Goal: Obtain resource: Download file/media

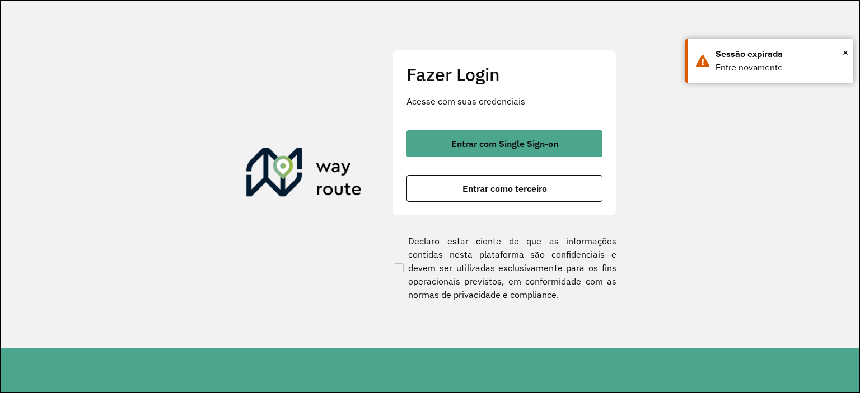
click at [490, 161] on div "Entrar com Single Sign-on Entrar como terceiro" at bounding box center [504, 166] width 196 height 72
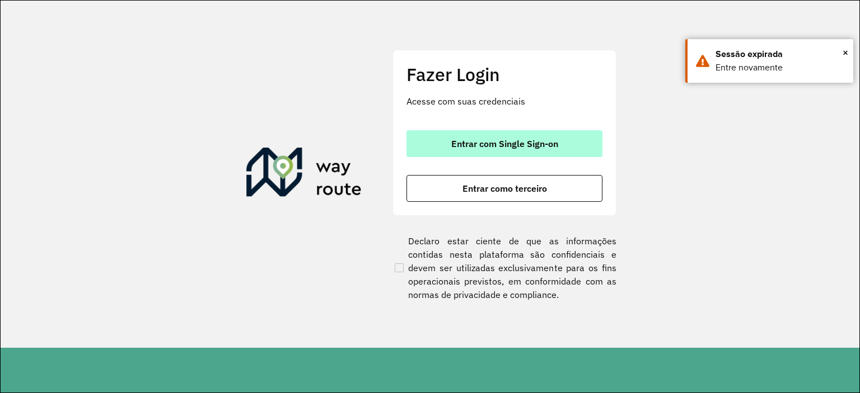
click at [488, 145] on span "Entrar com Single Sign-on" at bounding box center [504, 143] width 107 height 9
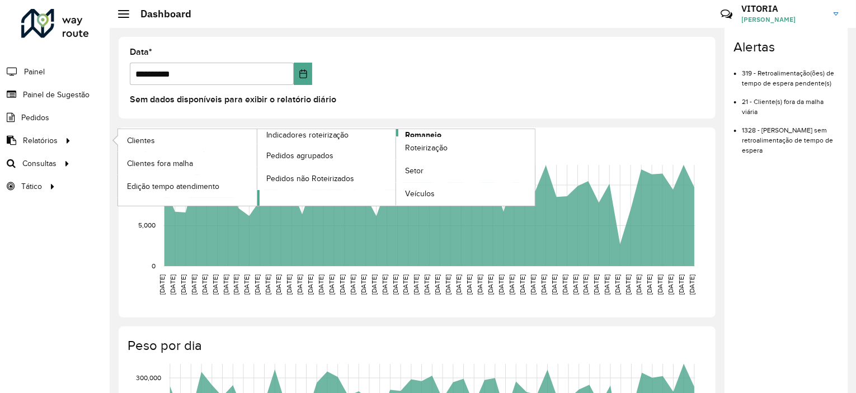
click at [416, 133] on span "Romaneio" at bounding box center [423, 135] width 36 height 12
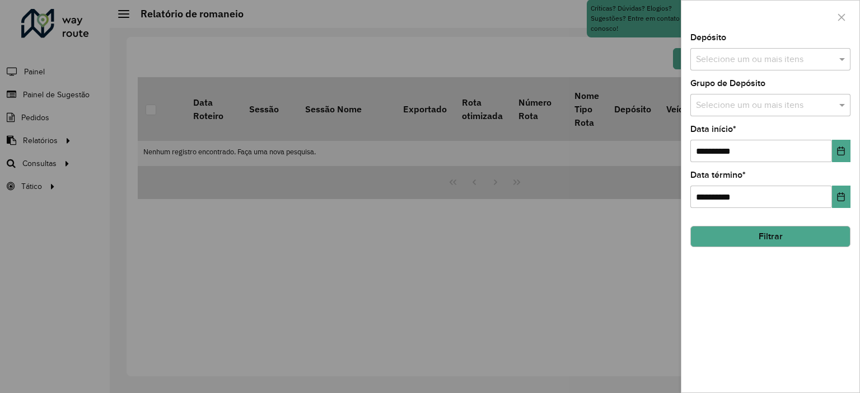
click at [774, 65] on input "text" at bounding box center [764, 59] width 143 height 13
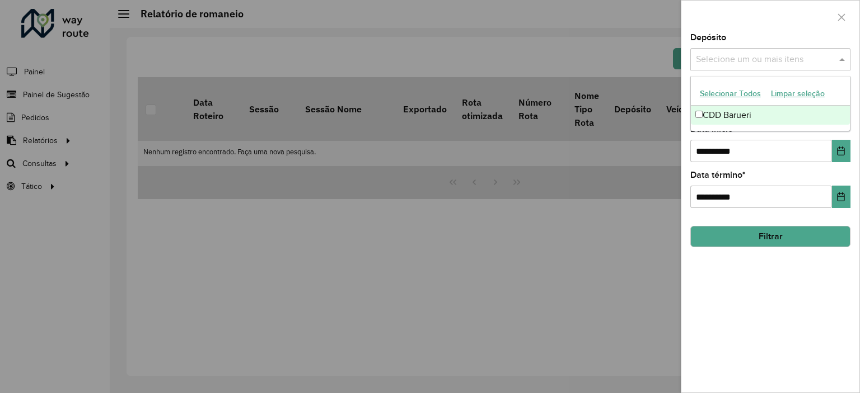
click at [743, 112] on div "CDD Barueri" at bounding box center [770, 115] width 159 height 19
click at [840, 154] on button "Choose Date" at bounding box center [841, 151] width 18 height 22
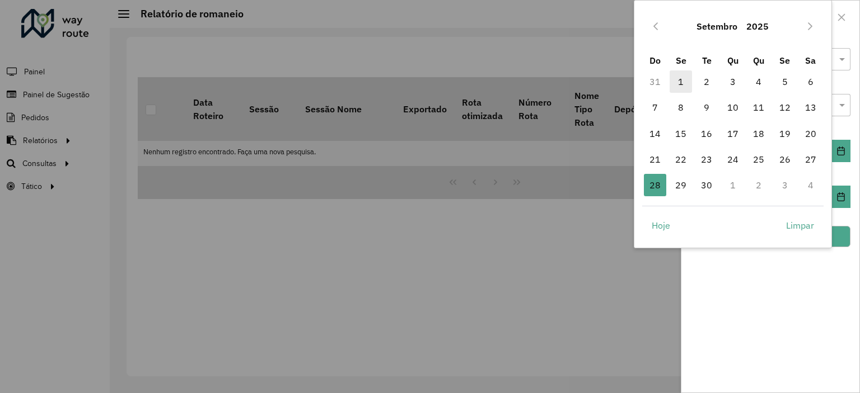
click at [681, 80] on span "1" at bounding box center [680, 82] width 22 height 22
type input "**********"
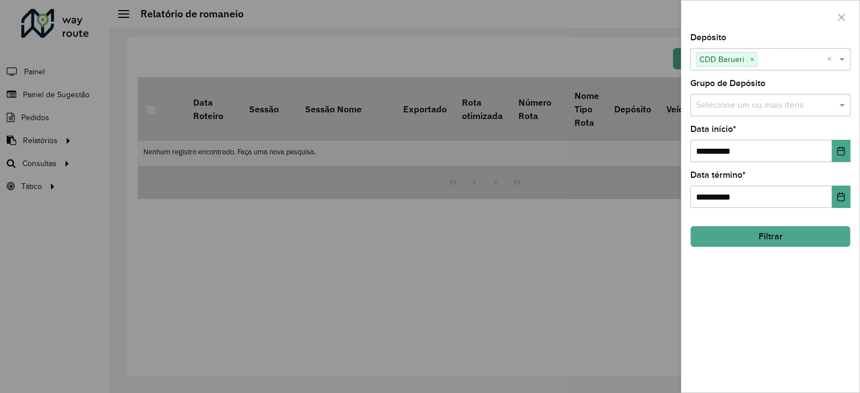
click at [794, 223] on hb-field-button "Filtrar" at bounding box center [770, 232] width 160 height 30
click at [786, 246] on button "Filtrar" at bounding box center [770, 236] width 160 height 21
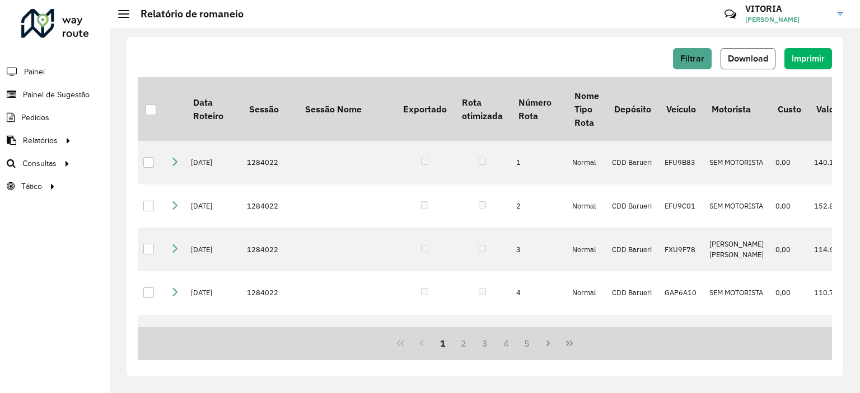
click at [751, 54] on span "Download" at bounding box center [748, 59] width 40 height 10
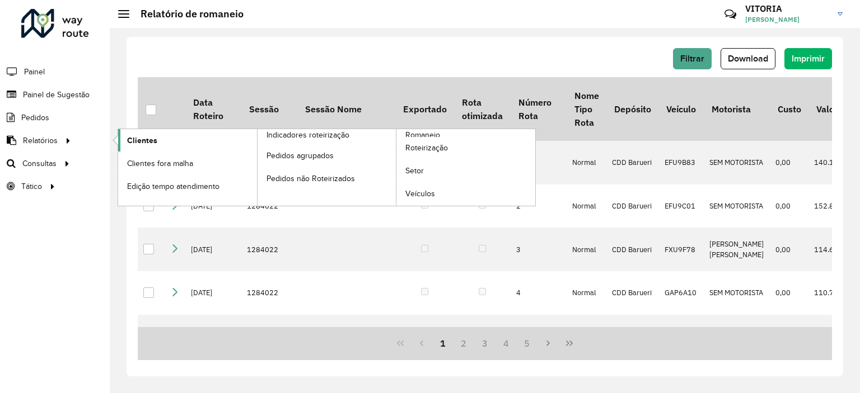
click at [133, 145] on span "Clientes" at bounding box center [142, 141] width 30 height 12
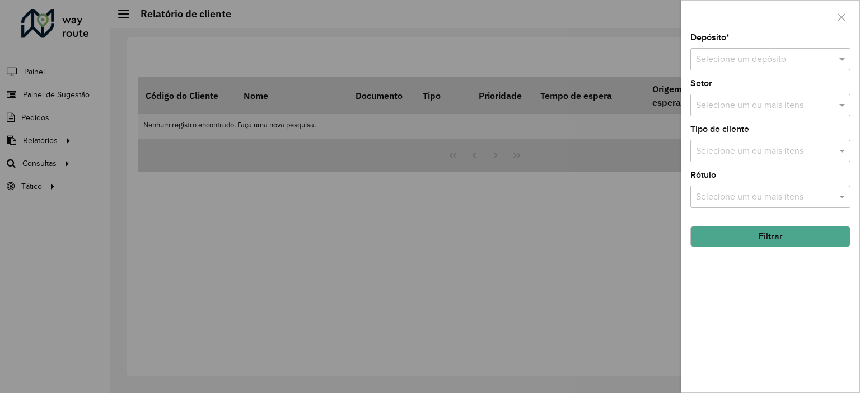
click at [745, 63] on input "text" at bounding box center [759, 59] width 126 height 13
click at [719, 92] on span "CDD Barueri" at bounding box center [719, 92] width 49 height 10
click at [743, 233] on button "Filtrar" at bounding box center [770, 236] width 160 height 21
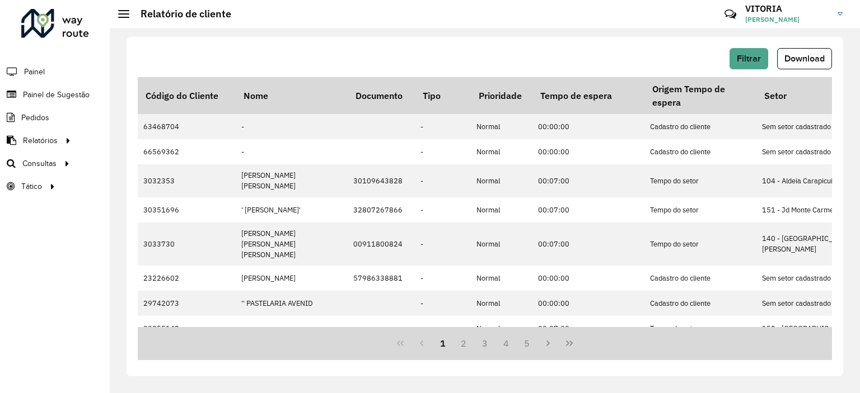
click at [798, 64] on button "Download" at bounding box center [804, 58] width 55 height 21
